Goal: Task Accomplishment & Management: Manage account settings

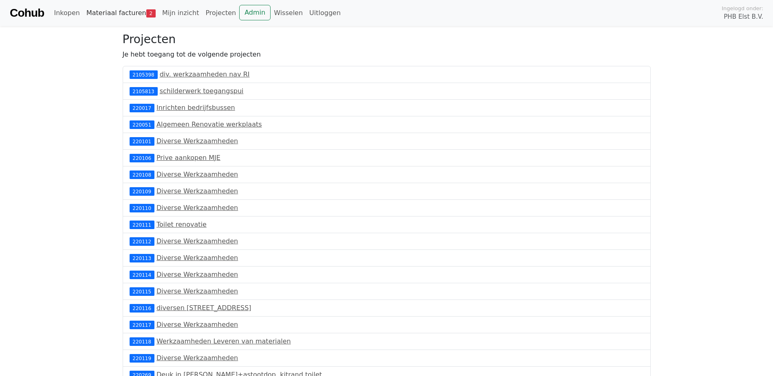
click at [139, 9] on link "Materiaal facturen 2" at bounding box center [121, 13] width 76 height 16
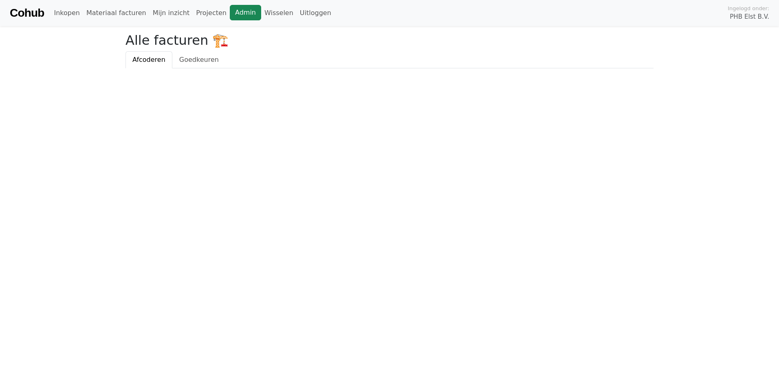
click at [230, 12] on link "Admin" at bounding box center [245, 12] width 31 height 15
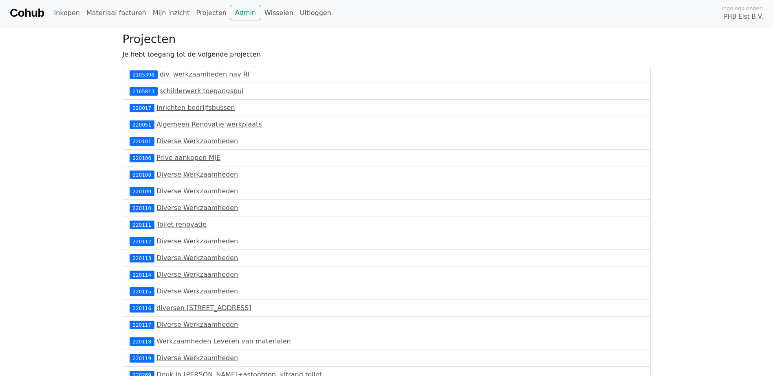
drag, startPoint x: 354, startPoint y: 101, endPoint x: 230, endPoint y: 48, distance: 135.2
click at [354, 100] on div "220017 Inrichten bedrijfsbussen" at bounding box center [387, 108] width 528 height 17
click at [39, 10] on link "Cohub" at bounding box center [27, 13] width 34 height 20
click at [119, 15] on link "Materiaal facturen 3" at bounding box center [121, 13] width 76 height 16
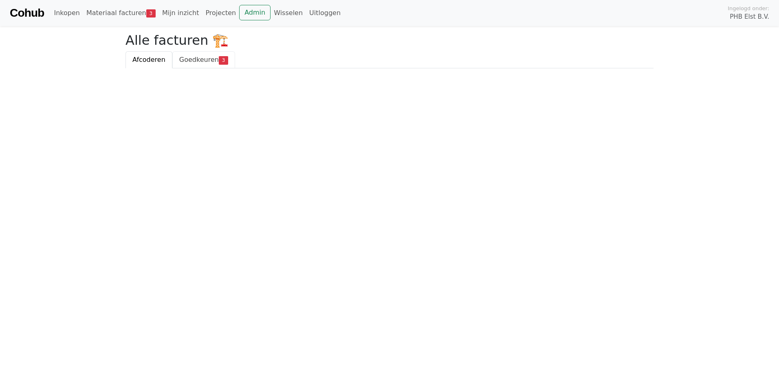
click at [193, 61] on span "Goedkeuren" at bounding box center [199, 60] width 40 height 8
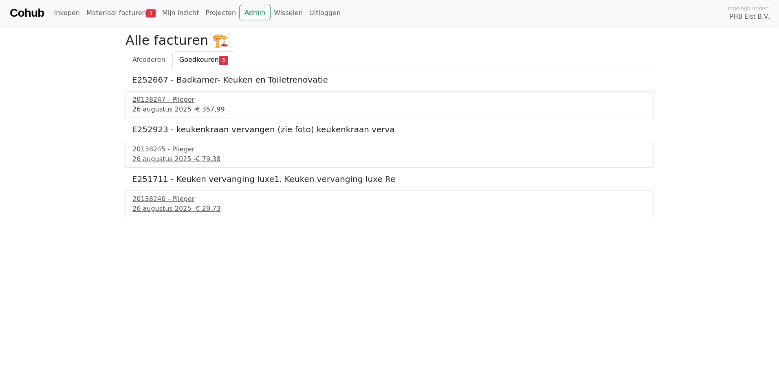
click at [147, 101] on div "20138247 - Plieger" at bounding box center [389, 100] width 514 height 10
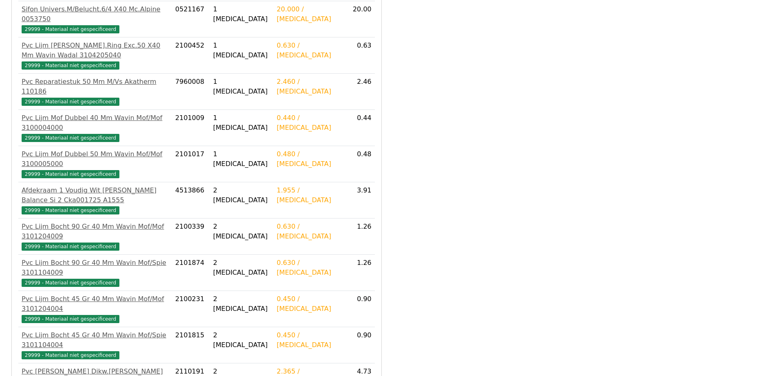
scroll to position [814, 0]
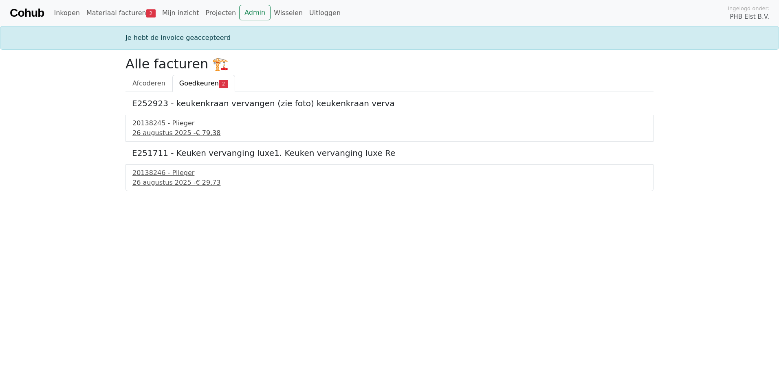
click at [152, 127] on div "20138245 - Plieger" at bounding box center [389, 124] width 514 height 10
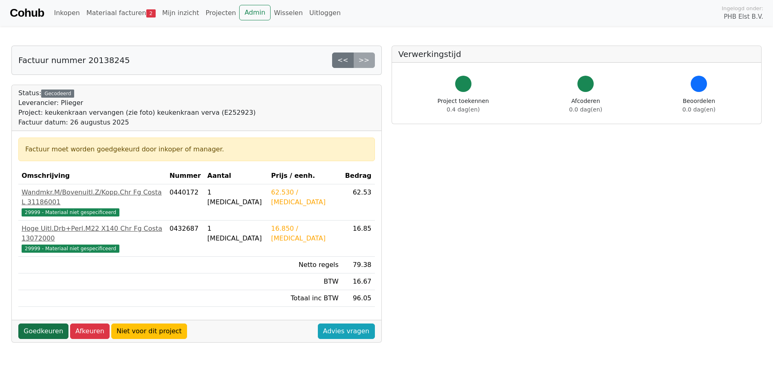
click at [51, 324] on link "Goedkeuren" at bounding box center [43, 331] width 50 height 15
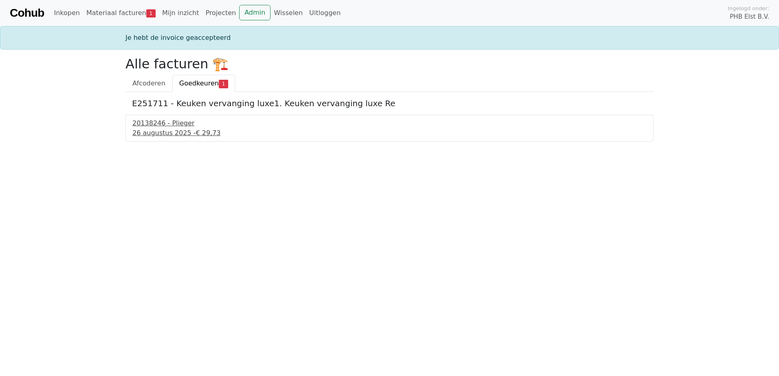
click at [162, 131] on div "26 augustus 2025 - € 29,73" at bounding box center [389, 133] width 514 height 10
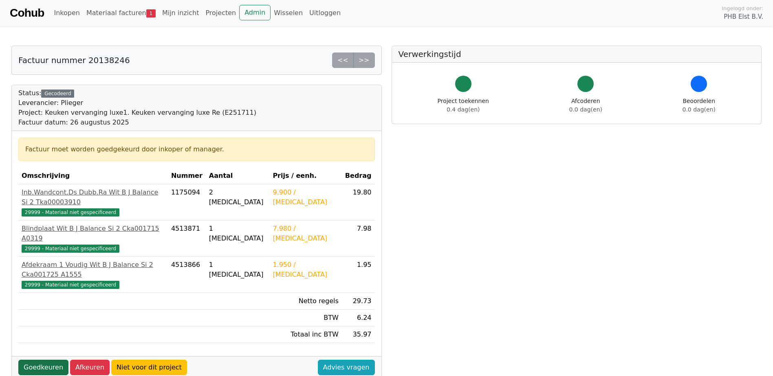
click at [32, 360] on link "Goedkeuren" at bounding box center [43, 367] width 50 height 15
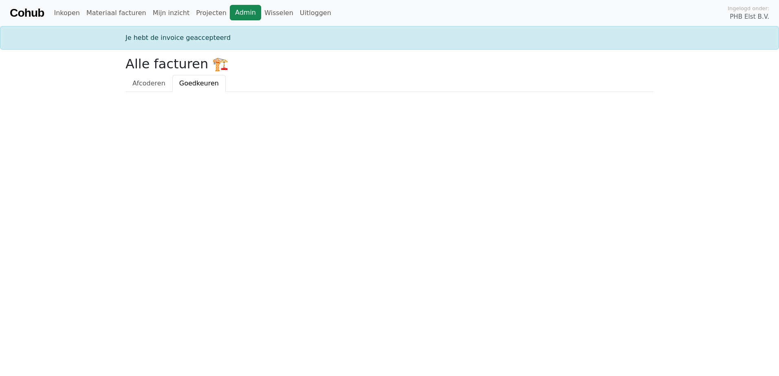
click at [231, 12] on link "Admin" at bounding box center [245, 12] width 31 height 15
